Goal: Submit feedback/report problem: Submit feedback/report problem

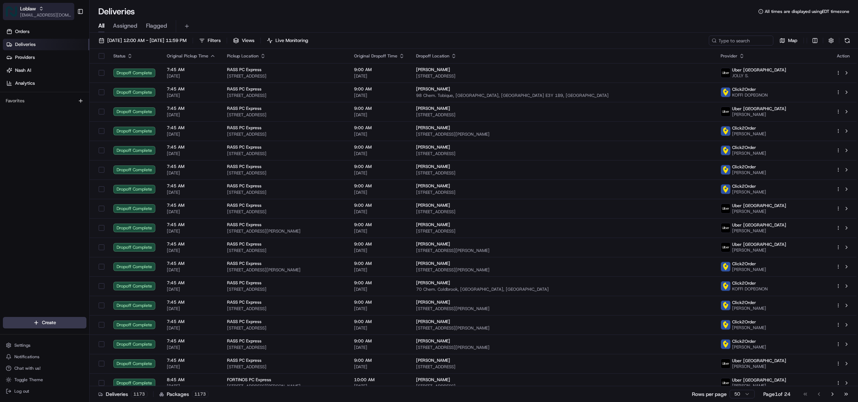
click at [32, 6] on span "Loblaw" at bounding box center [28, 8] width 16 height 7
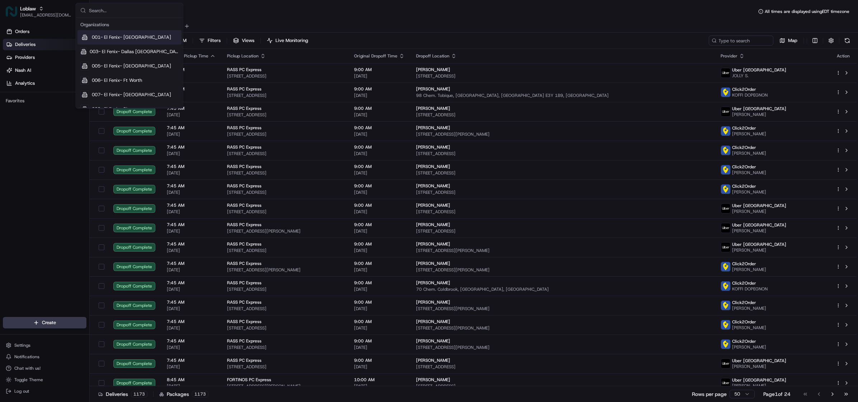
type input "e"
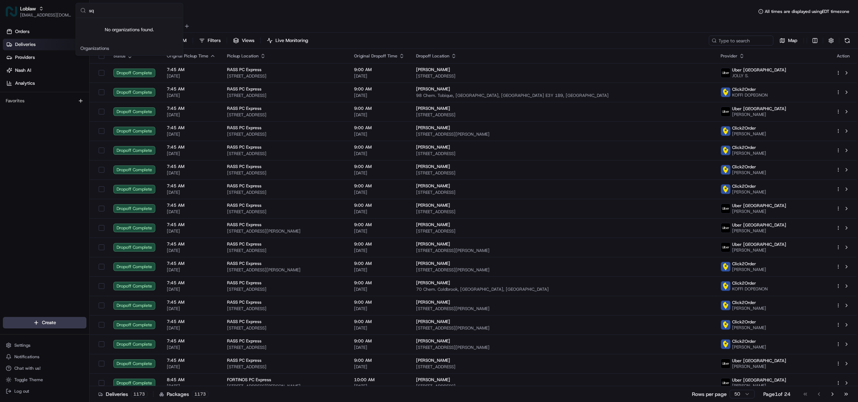
type input "s"
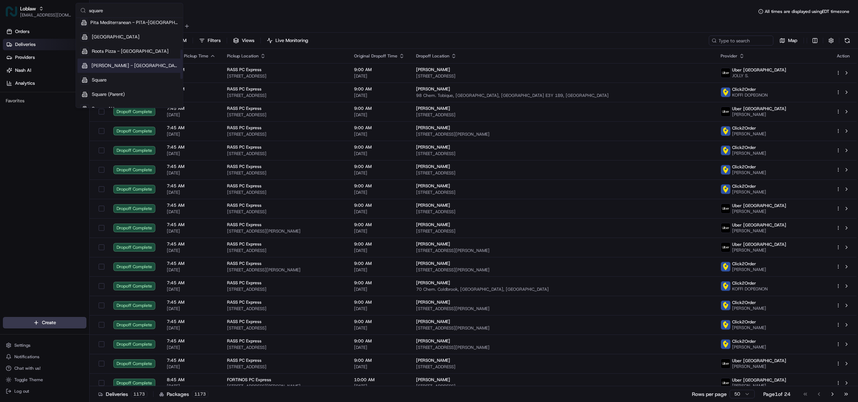
scroll to position [95, 0]
type input "square"
click at [111, 69] on div "Square" at bounding box center [129, 71] width 104 height 14
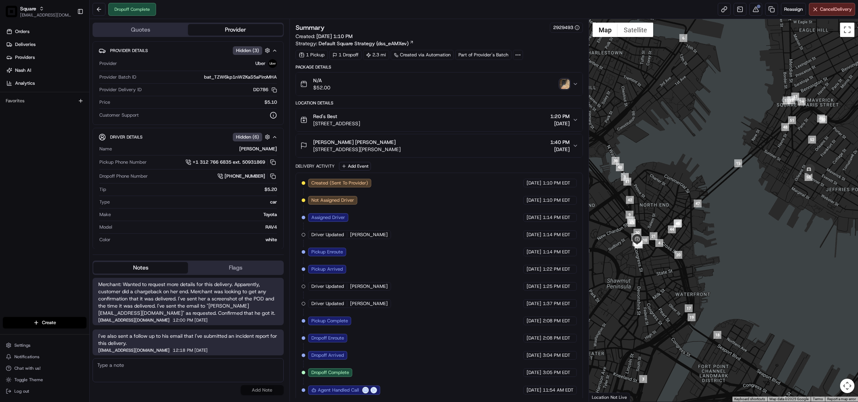
click at [560, 90] on div "N/A $52.00" at bounding box center [436, 84] width 272 height 14
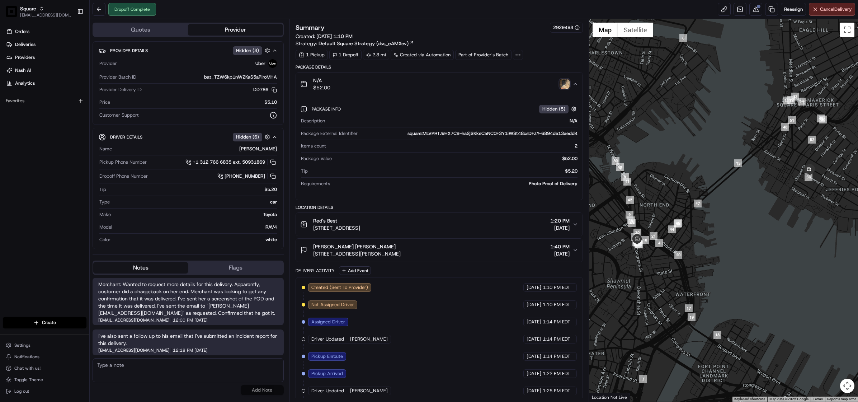
click at [563, 85] on img "button" at bounding box center [565, 84] width 10 height 10
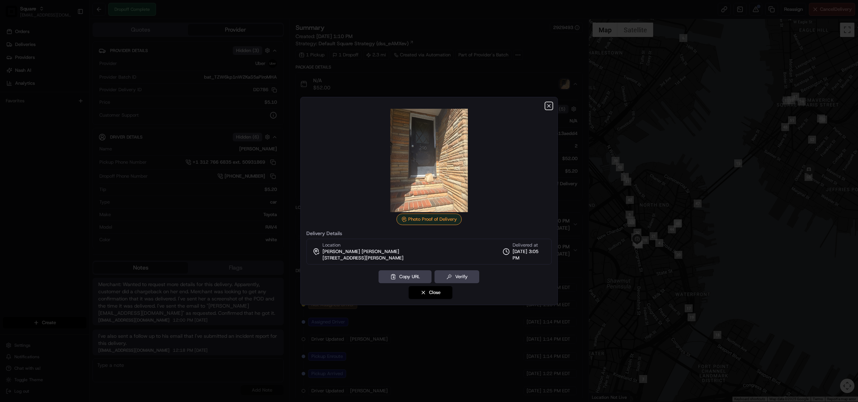
click at [546, 106] on icon "button" at bounding box center [549, 106] width 6 height 6
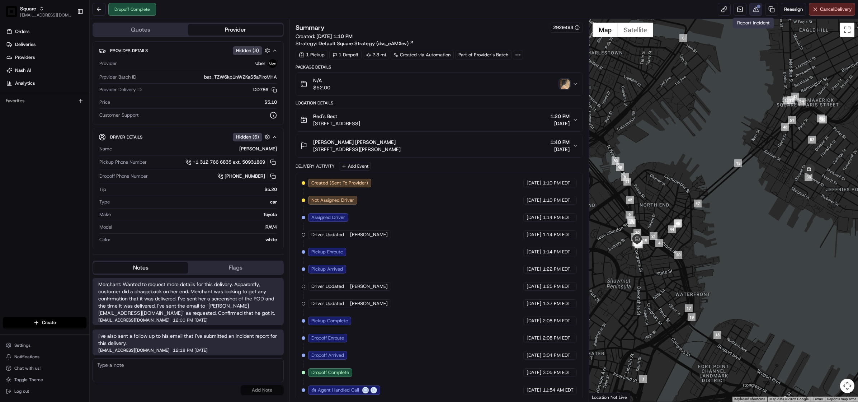
click at [752, 11] on button at bounding box center [755, 9] width 13 height 13
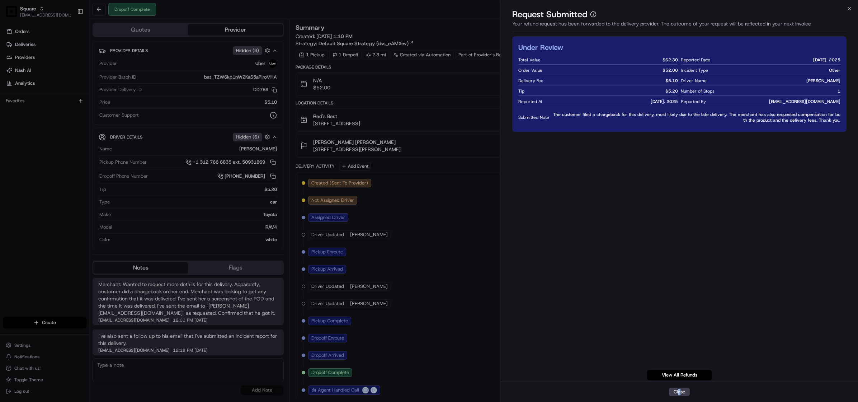
click at [680, 386] on div "Close" at bounding box center [679, 391] width 357 height 20
click at [680, 387] on button "Close" at bounding box center [679, 391] width 21 height 9
